Goal: Navigation & Orientation: Find specific page/section

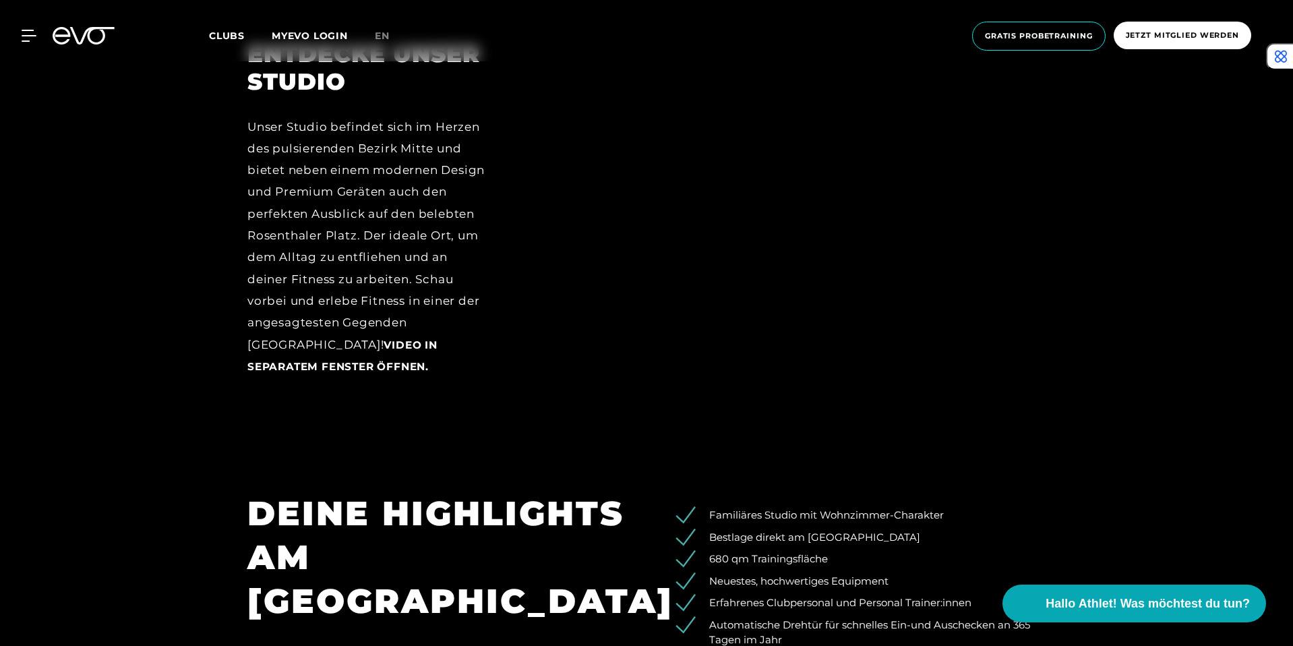
scroll to position [2004, 0]
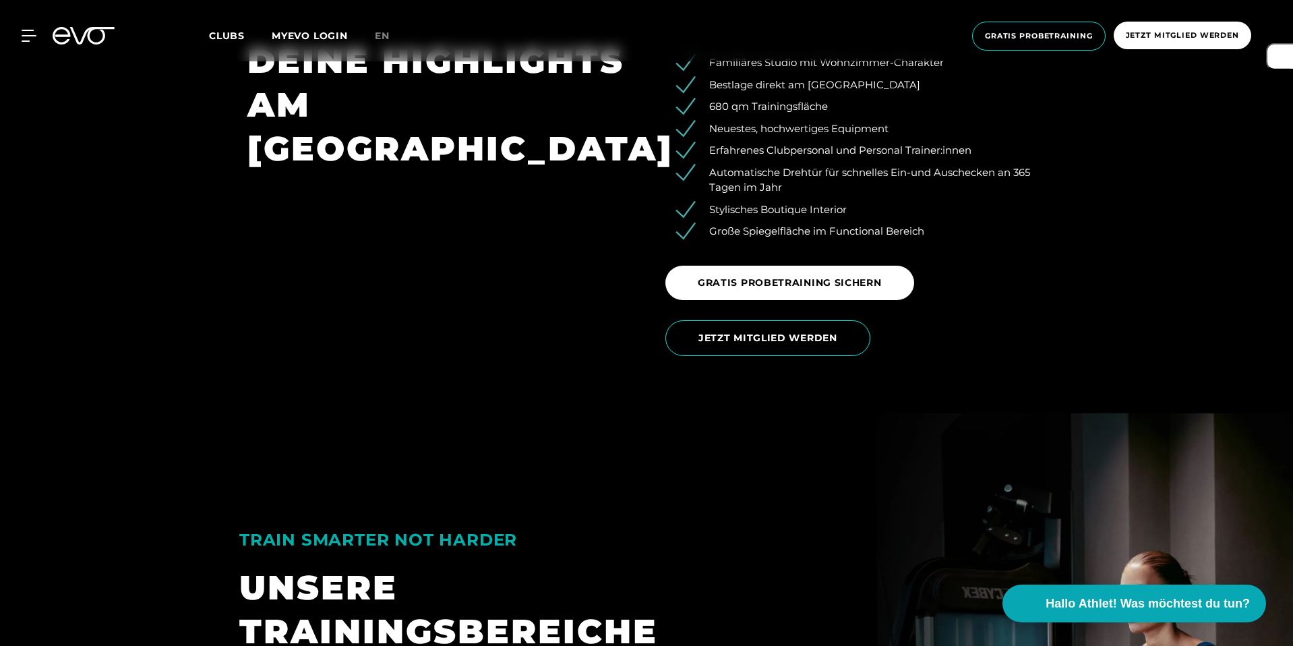
scroll to position [2639, 0]
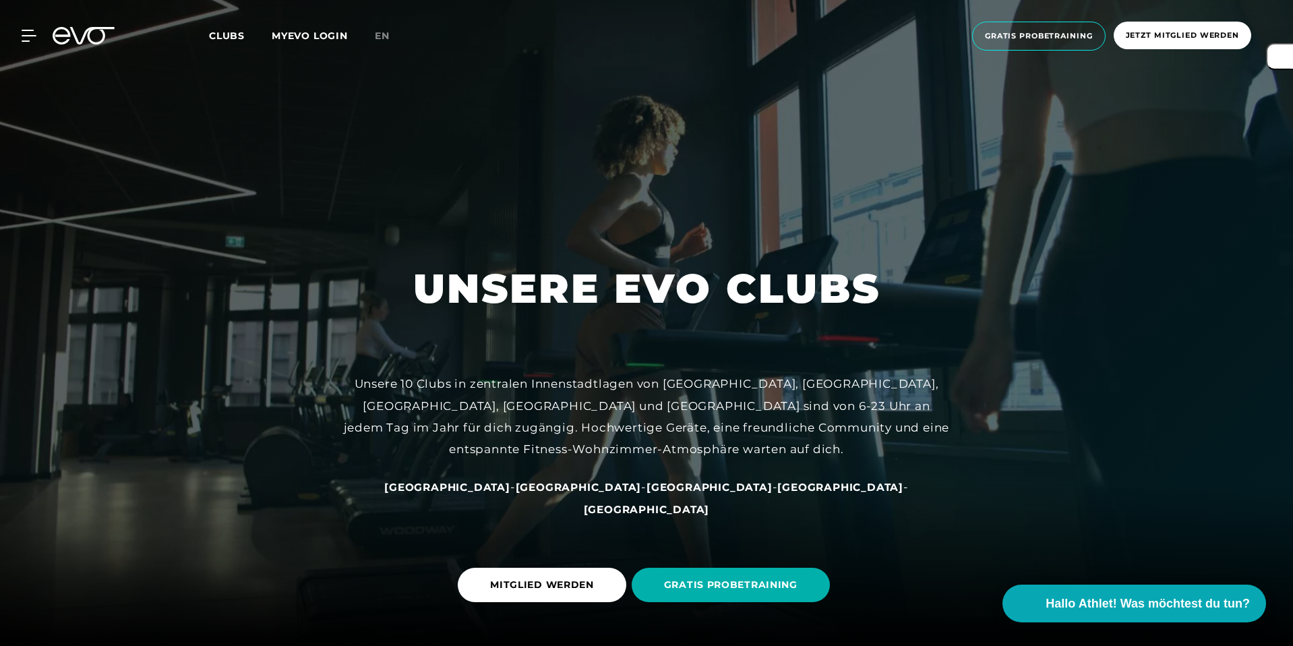
click at [238, 38] on span "Clubs" at bounding box center [227, 36] width 36 height 12
click at [228, 43] on div "Clubs MYEVO LOGIN" at bounding box center [292, 36] width 166 height 16
click at [228, 33] on span "Clubs" at bounding box center [227, 36] width 36 height 12
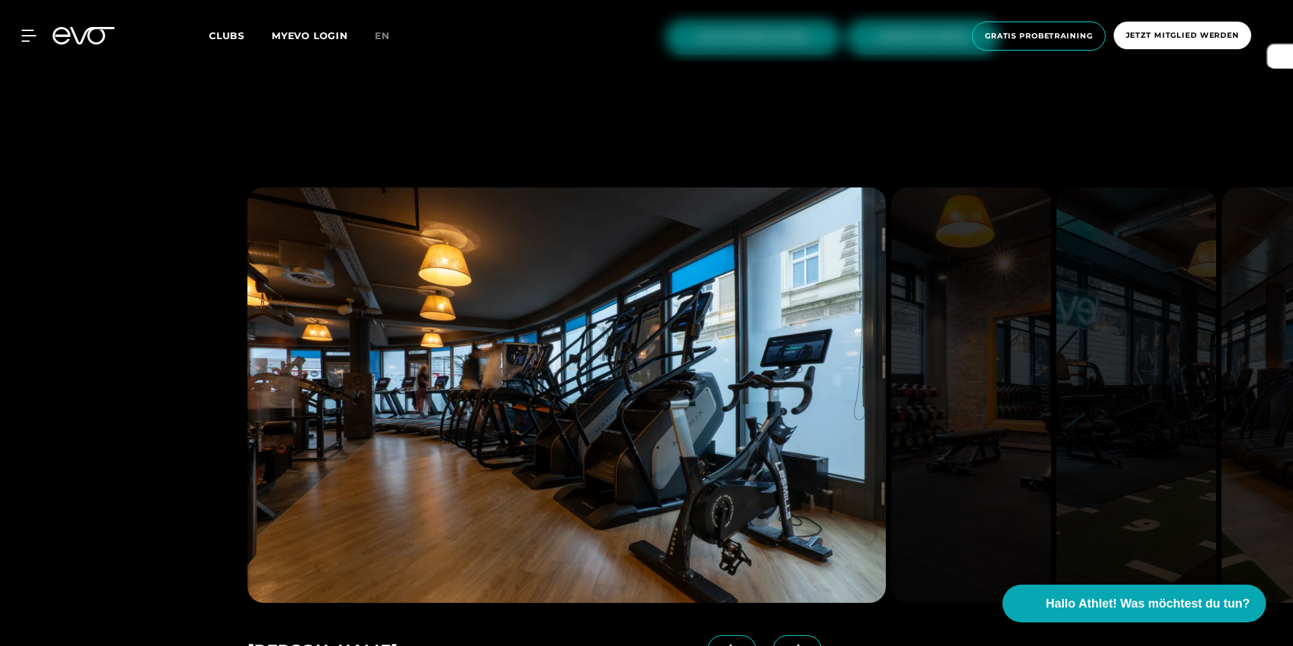
scroll to position [1386, 0]
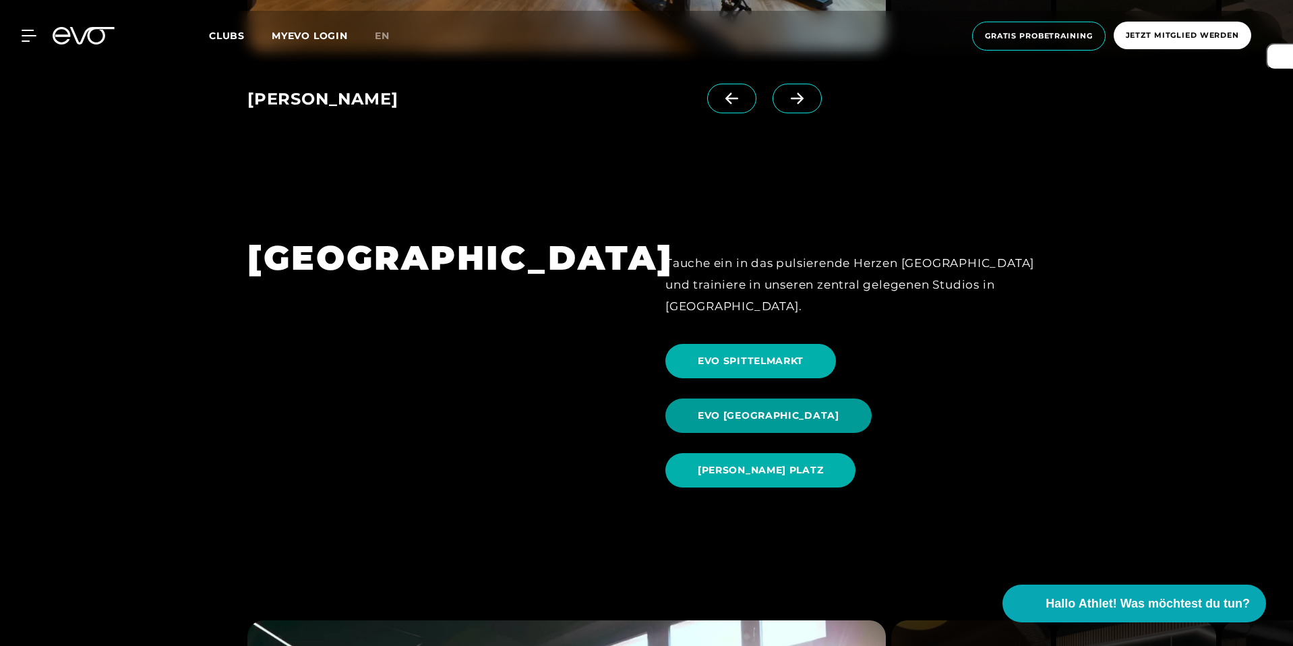
click at [871, 398] on span "EVO [GEOGRAPHIC_DATA]" at bounding box center [768, 415] width 206 height 34
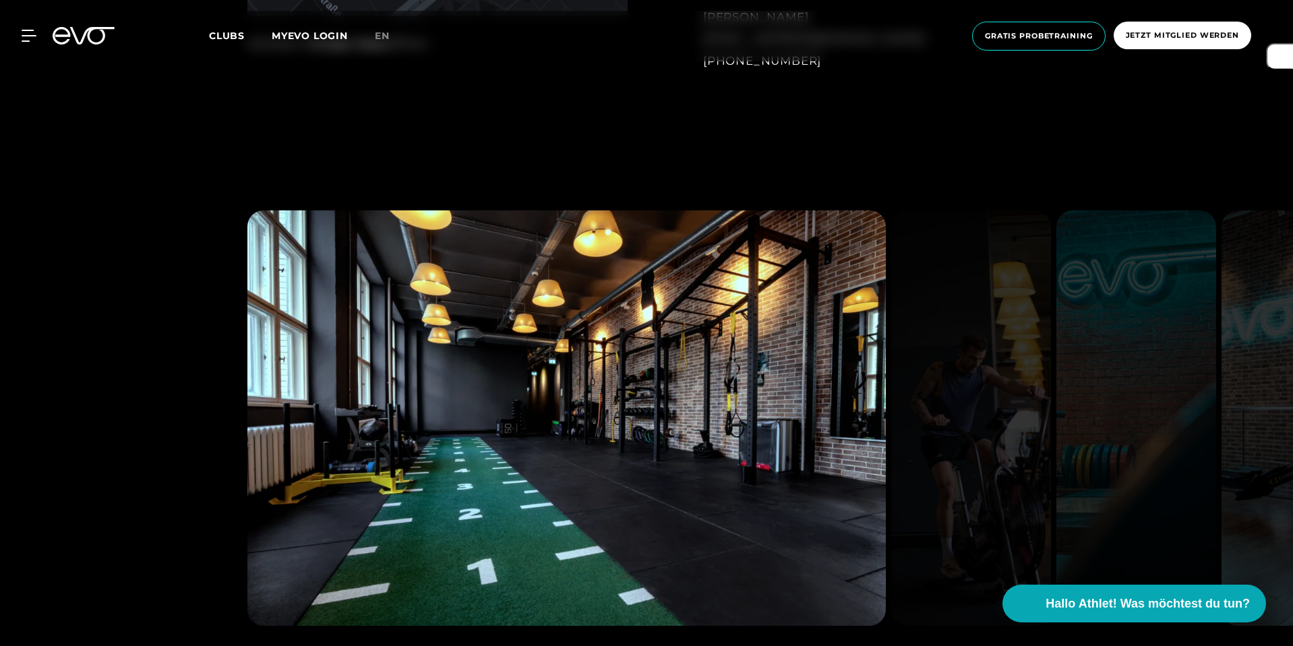
scroll to position [1451, 0]
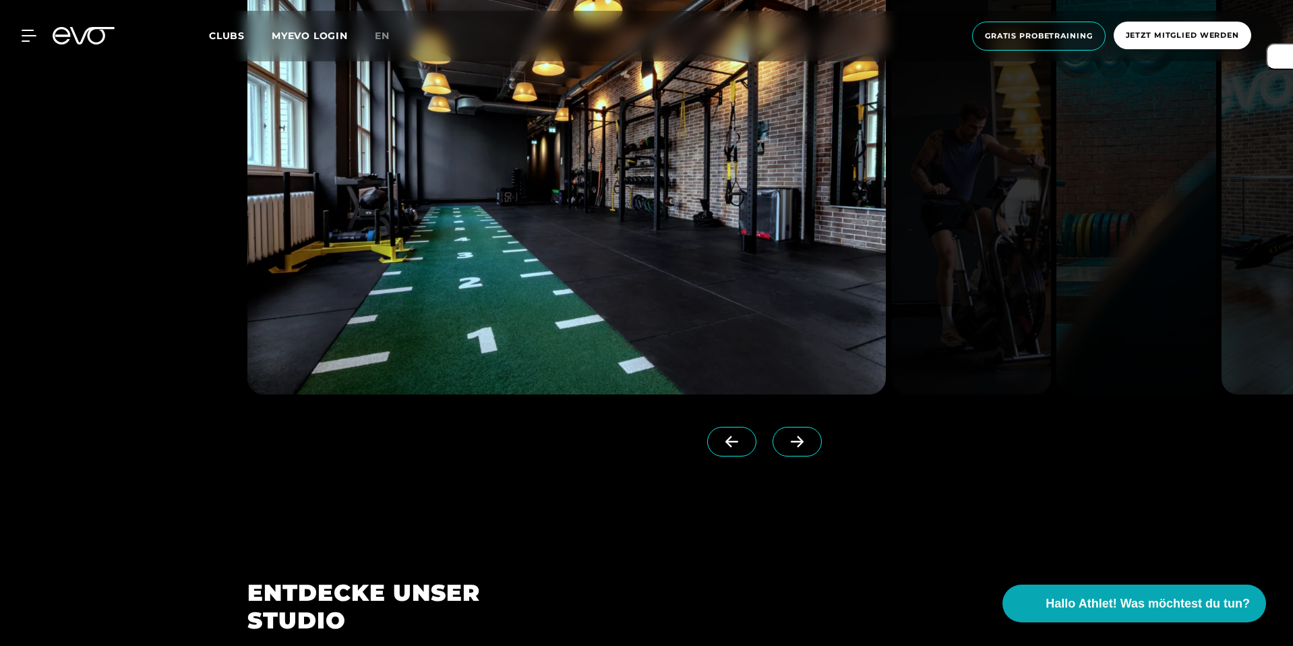
click at [785, 443] on icon at bounding box center [797, 441] width 24 height 12
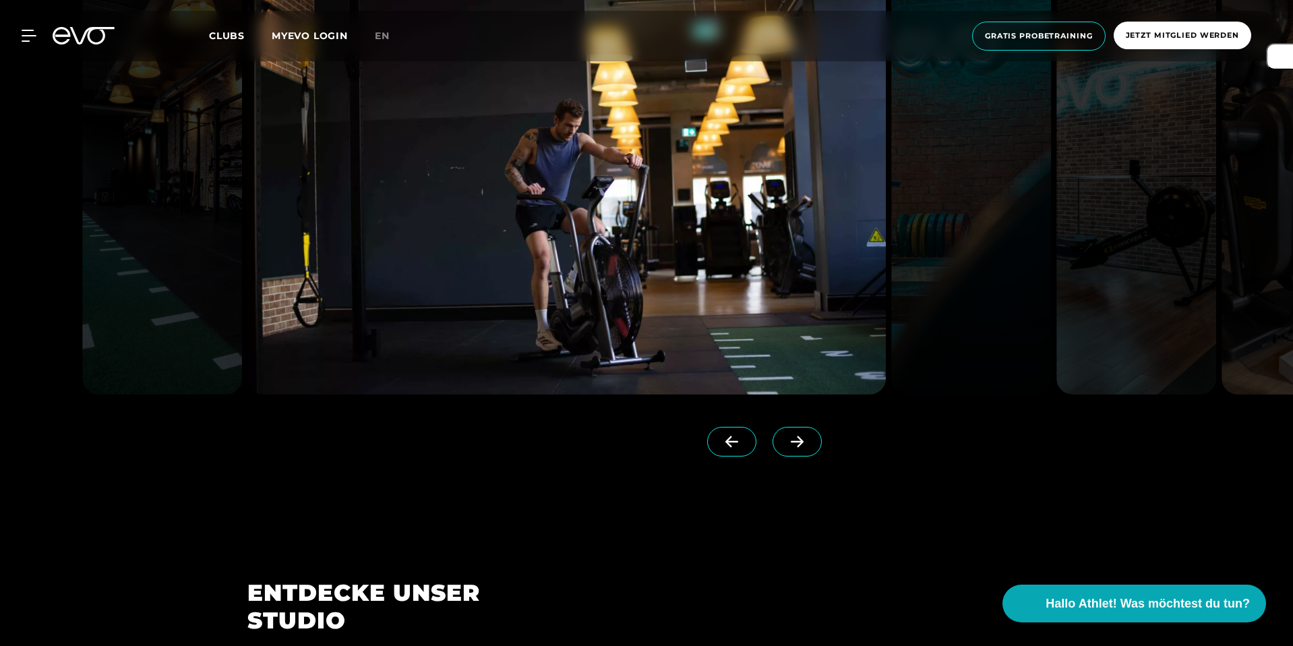
click at [785, 443] on icon at bounding box center [797, 441] width 24 height 12
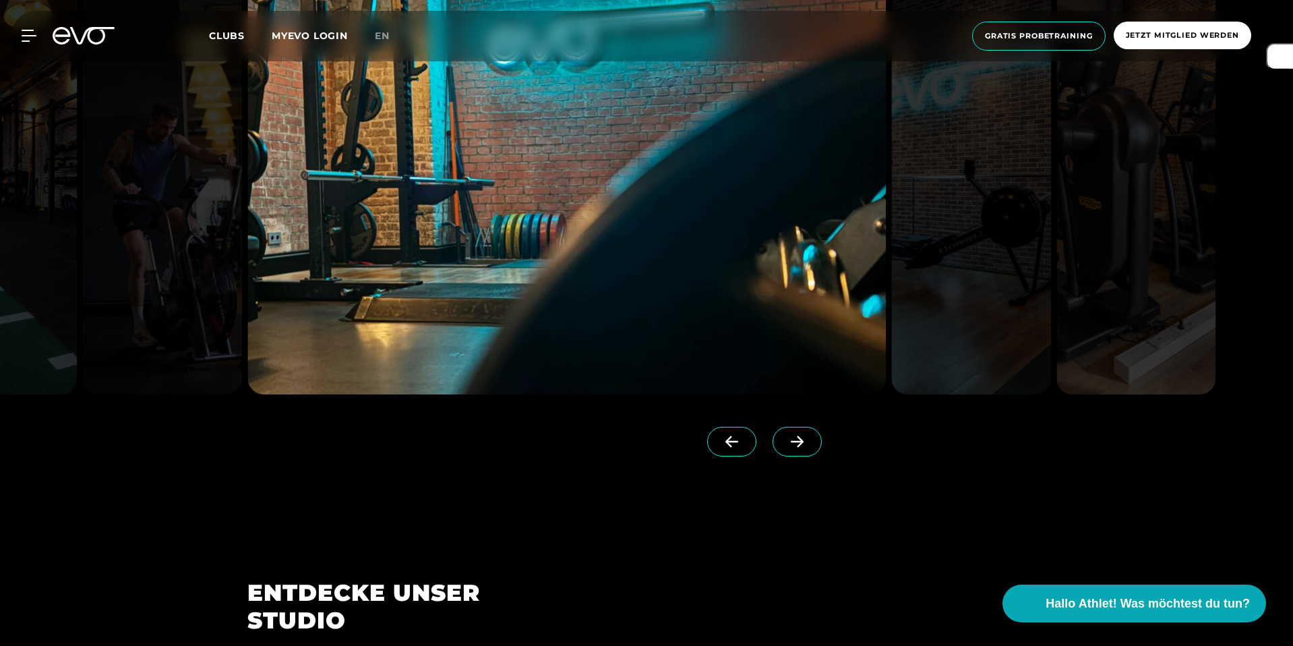
click at [785, 443] on icon at bounding box center [797, 441] width 24 height 12
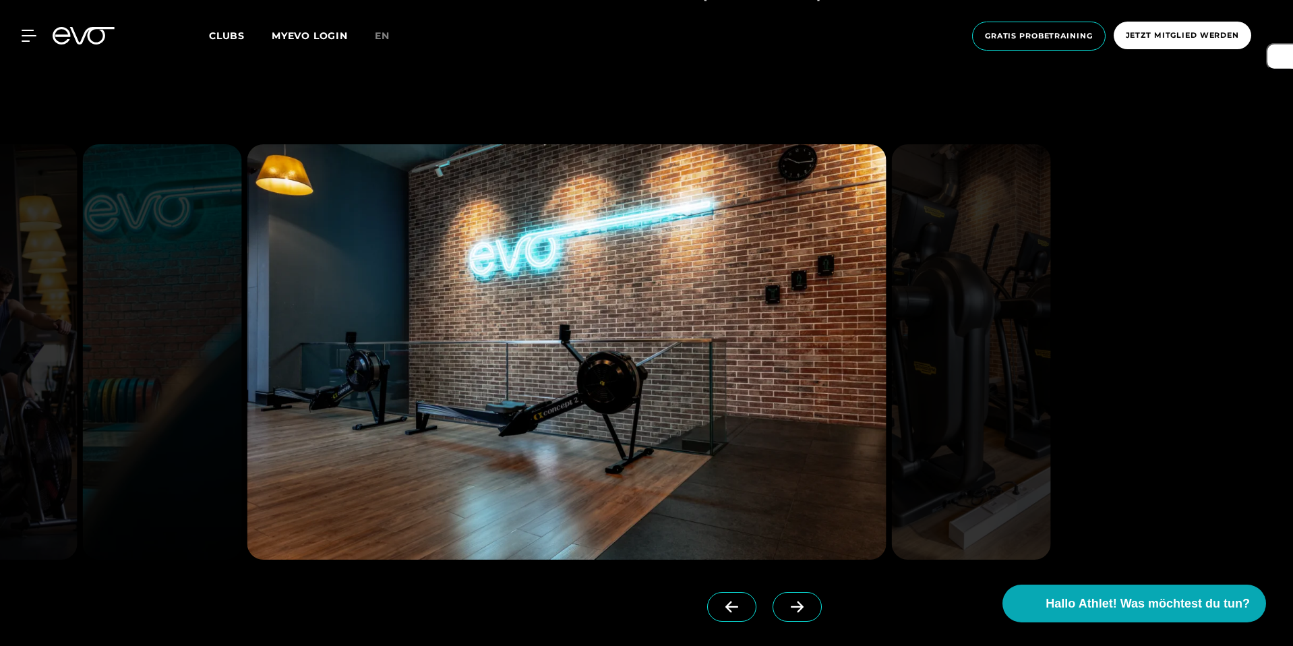
scroll to position [1285, 0]
click at [782, 596] on span at bounding box center [796, 608] width 49 height 30
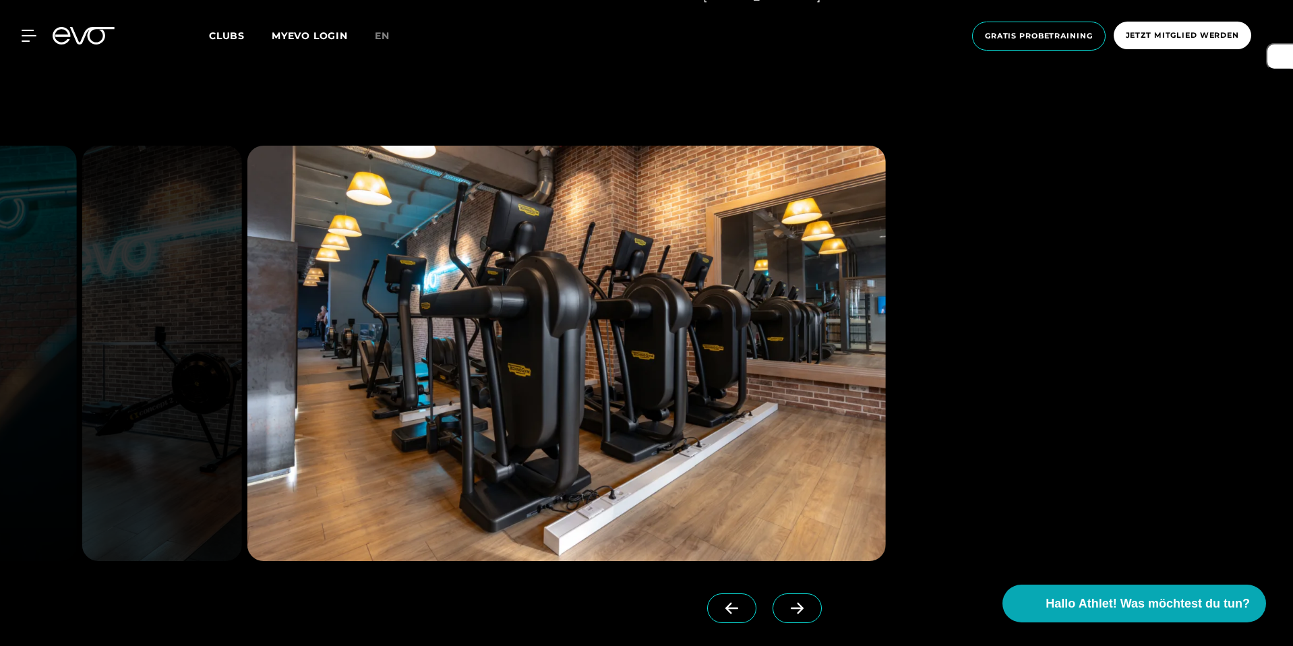
click at [782, 597] on span at bounding box center [796, 608] width 49 height 30
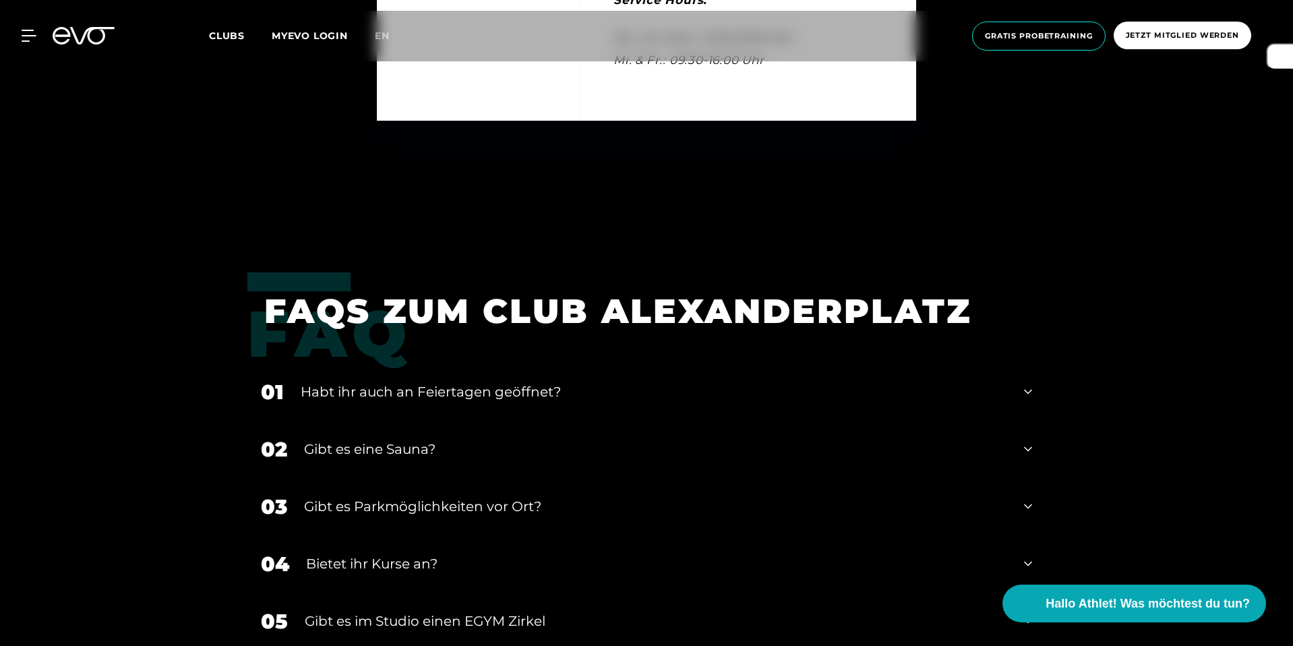
scroll to position [4842, 0]
